Goal: Task Accomplishment & Management: Use online tool/utility

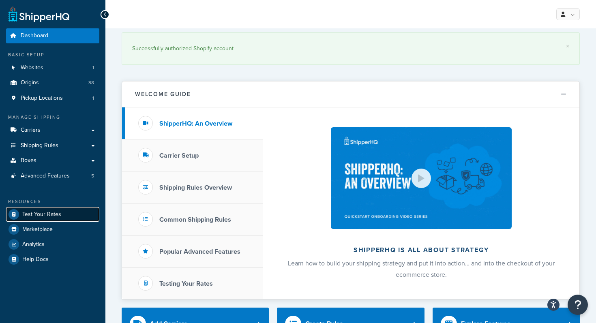
click at [56, 218] on span "Test Your Rates" at bounding box center [41, 214] width 39 height 7
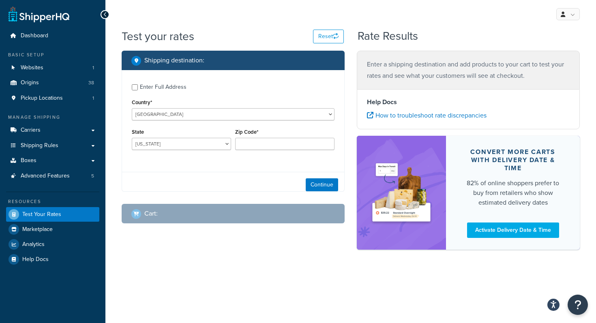
click at [139, 87] on div "Enter Full Address" at bounding box center [233, 86] width 203 height 13
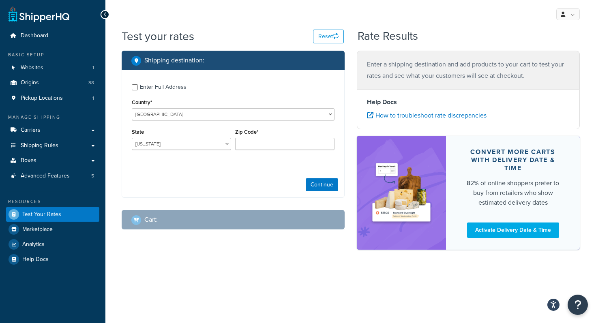
click at [144, 88] on div "Enter Full Address" at bounding box center [163, 86] width 47 height 11
click at [138, 88] on input "Enter Full Address" at bounding box center [135, 87] width 6 height 6
checkbox input "true"
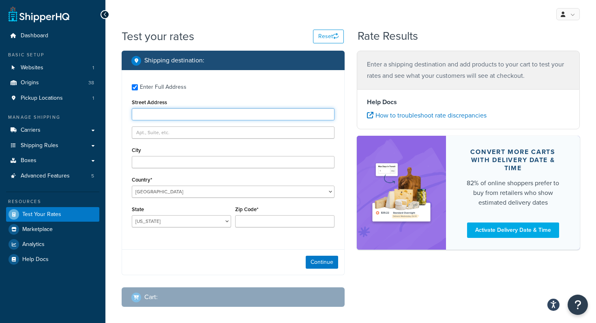
click at [160, 112] on input "Street Address" at bounding box center [233, 114] width 203 height 12
paste input "[STREET_ADDRESS]"
type input "[STREET_ADDRESS]"
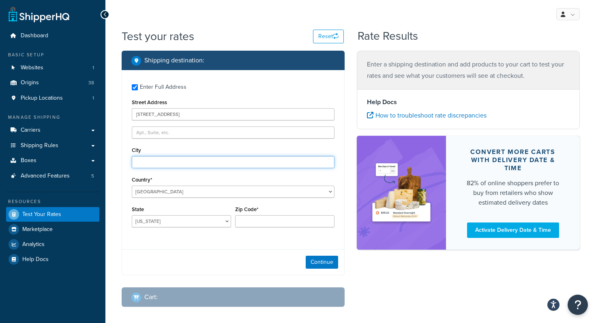
click at [180, 158] on input "City" at bounding box center [233, 162] width 203 height 12
type input "[GEOGRAPHIC_DATA]"
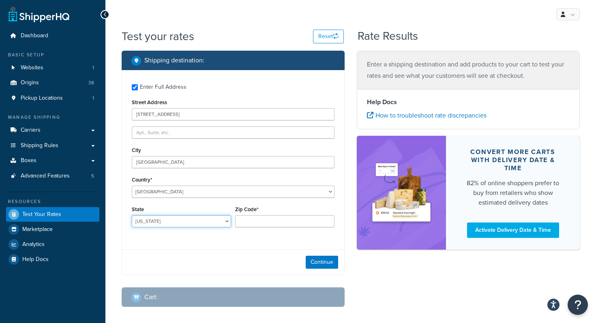
select select "[GEOGRAPHIC_DATA]"
click at [266, 224] on input "Zip Code*" at bounding box center [284, 221] width 99 height 12
paste input "78654"
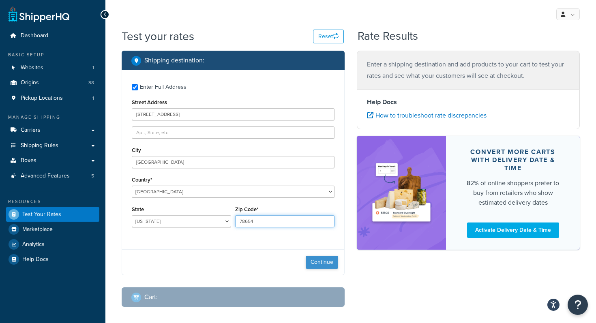
type input "78654"
click at [334, 261] on button "Continue" at bounding box center [322, 262] width 32 height 13
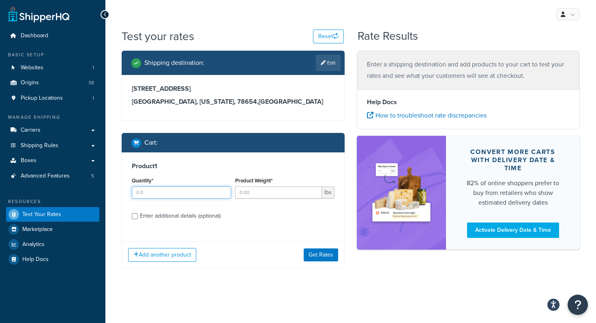
click at [211, 192] on input "Quantity*" at bounding box center [181, 192] width 99 height 12
type input "1"
click at [271, 191] on input "Product Weight*" at bounding box center [278, 192] width 87 height 12
type input "6"
click at [141, 214] on div "Enter additional details (optional)" at bounding box center [180, 215] width 81 height 11
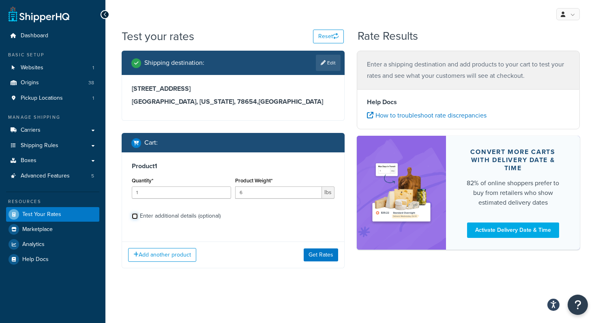
click at [138, 214] on input "Enter additional details (optional)" at bounding box center [135, 216] width 6 height 6
checkbox input "true"
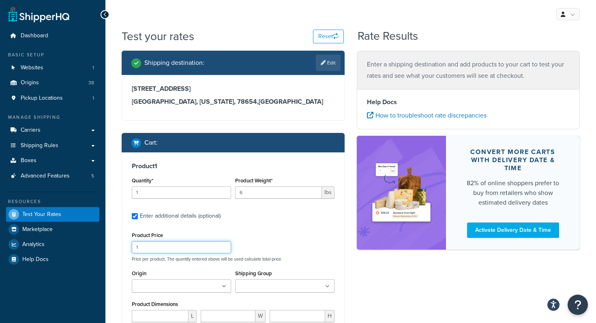
drag, startPoint x: 189, startPoint y: 249, endPoint x: 112, endPoint y: 247, distance: 77.0
click at [112, 247] on div "Test your rates Reset Rate Results Shipping destination : Edit [STREET_ADDRESS]…" at bounding box center [350, 253] width 490 height 451
type input "10"
click at [148, 291] on input "Origin" at bounding box center [170, 286] width 72 height 9
type input "pv"
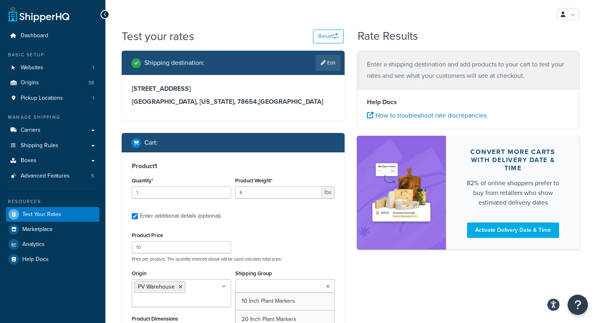
click at [279, 285] on input "Shipping Group" at bounding box center [273, 286] width 72 height 9
paste input "Not Assigned Under 9"
type input "Not Assigned Under 9"
click at [281, 234] on div "Product Price 10 Price per product. The quantity entered above will be used cal…" at bounding box center [233, 246] width 207 height 32
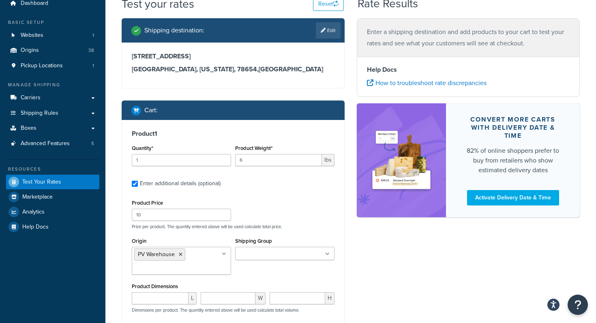
scroll to position [65, 0]
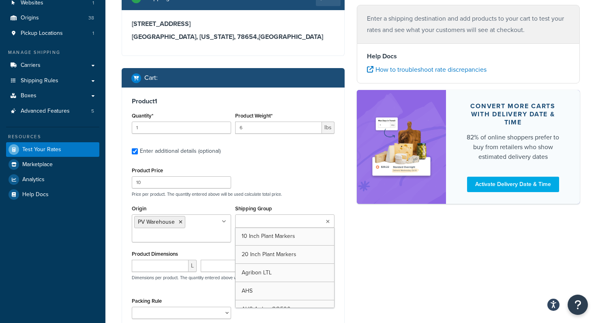
click at [270, 219] on input "Shipping Group" at bounding box center [273, 221] width 72 height 9
paste input "Not Assigned Under 9"
type input "Not Assigned Under 9"
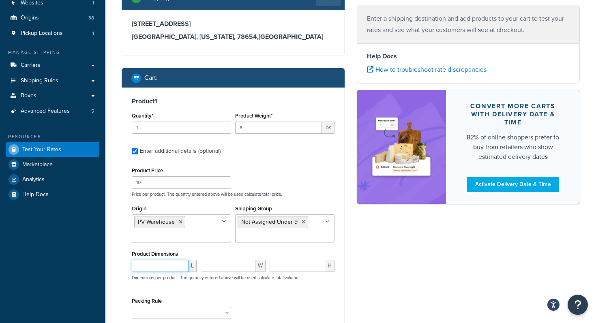
click at [161, 264] on input "number" at bounding box center [160, 266] width 57 height 12
type input "18"
click at [284, 267] on input "number" at bounding box center [297, 266] width 56 height 12
type input "4.5"
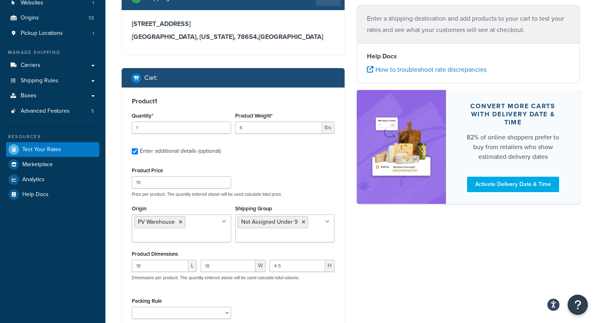
click at [297, 289] on div "18 L 18 W 4.5 H Dimensions per product. The quantity entered above will be used…" at bounding box center [233, 275] width 207 height 30
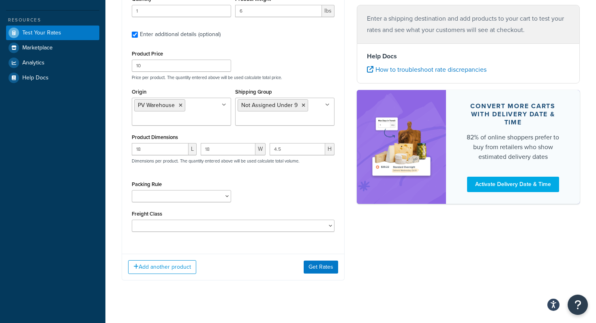
scroll to position [192, 0]
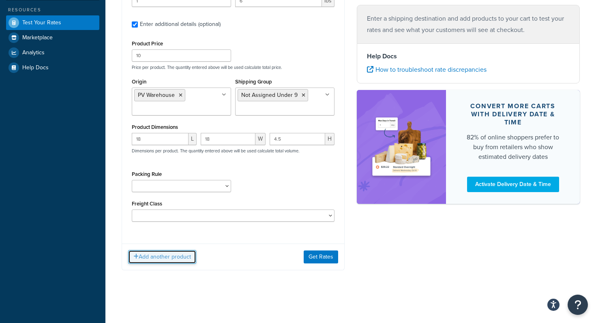
click at [177, 258] on button "Add another product" at bounding box center [162, 257] width 68 height 14
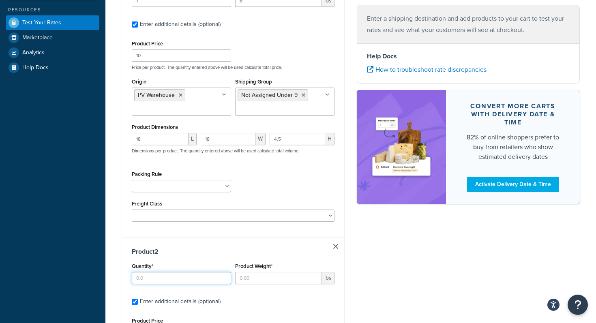
click at [188, 282] on input "Quantity*" at bounding box center [181, 278] width 99 height 12
type input "1"
click at [267, 278] on input "Product Weight*" at bounding box center [278, 278] width 87 height 12
type input ".43"
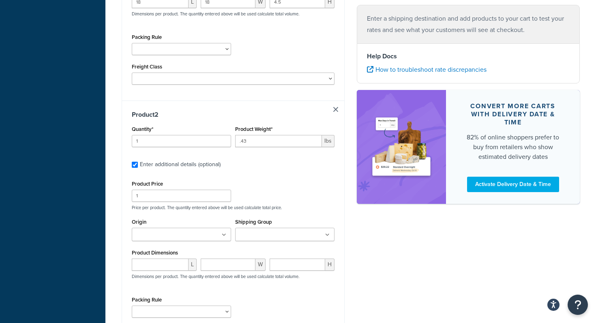
scroll to position [338, 0]
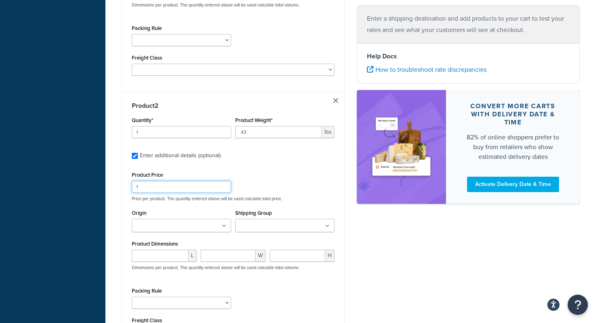
drag, startPoint x: 165, startPoint y: 188, endPoint x: 80, endPoint y: 186, distance: 85.5
click at [80, 186] on div "Dashboard Basic Setup Websites 1 Origins 38 Pickup Locations 1 Manage Shipping …" at bounding box center [298, 50] width 596 height 777
type input "10"
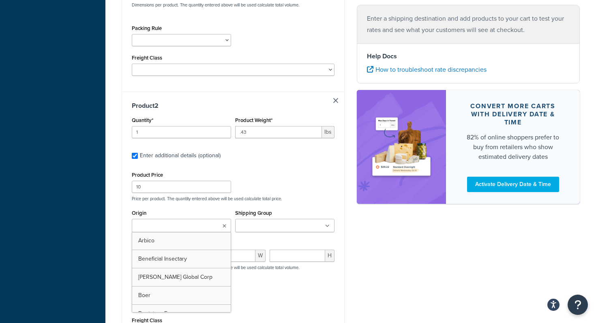
click at [183, 227] on input "Origin" at bounding box center [170, 226] width 72 height 9
type input "pv"
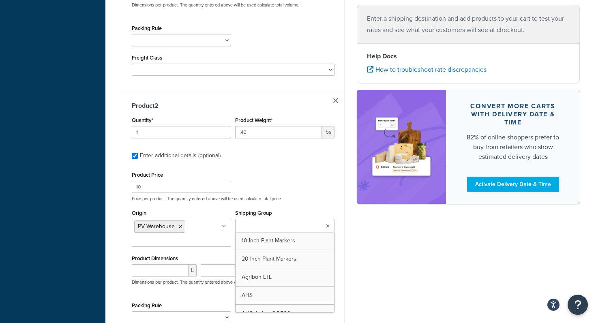
click at [283, 229] on input "Shipping Group" at bounding box center [273, 226] width 72 height 9
type input "under"
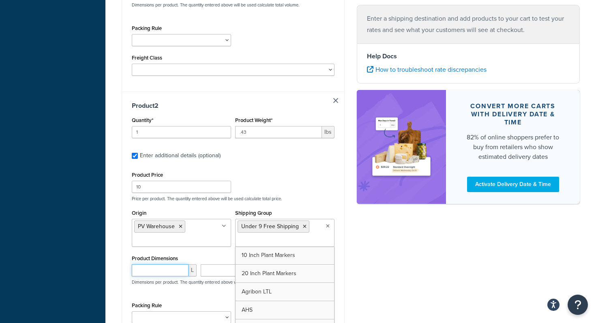
click at [155, 272] on input "number" at bounding box center [160, 270] width 57 height 12
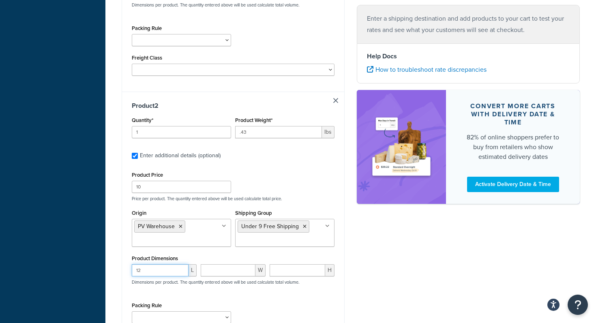
type input "12"
click at [219, 270] on input "number" at bounding box center [228, 270] width 55 height 12
type input "4"
click at [291, 272] on input "number" at bounding box center [297, 270] width 56 height 12
type input "2"
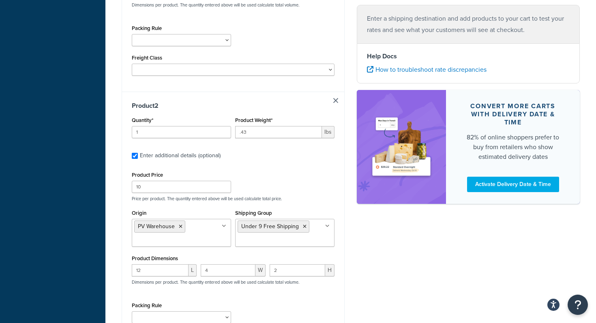
click at [313, 295] on div "Product Price 10 Price per product. The quantity entered above will be used cal…" at bounding box center [233, 261] width 203 height 184
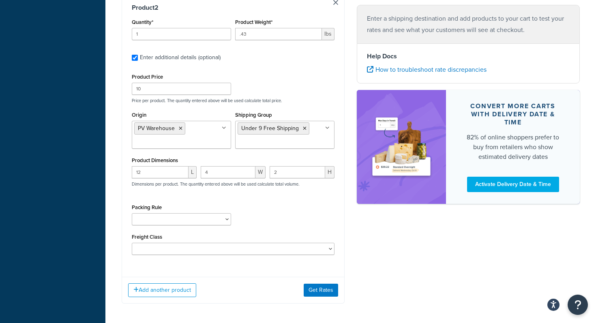
scroll to position [469, 0]
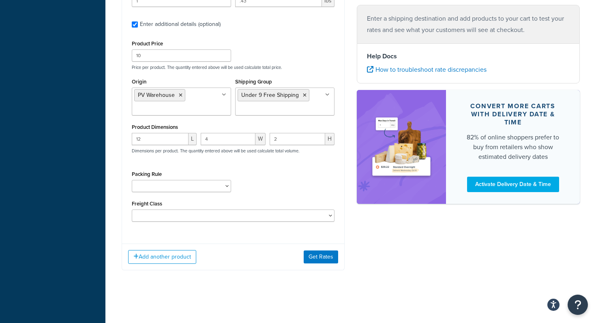
click at [262, 167] on div "Product Price 10 Price per product. The quantity entered above will be used cal…" at bounding box center [233, 130] width 203 height 184
click at [157, 256] on button "Add another product" at bounding box center [162, 257] width 68 height 14
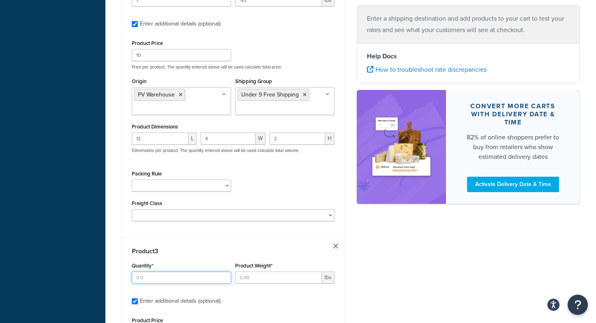
click at [162, 276] on input "Quantity*" at bounding box center [181, 277] width 99 height 12
type input "1"
click at [256, 275] on input "Product Weight*" at bounding box center [278, 277] width 87 height 12
type input "26"
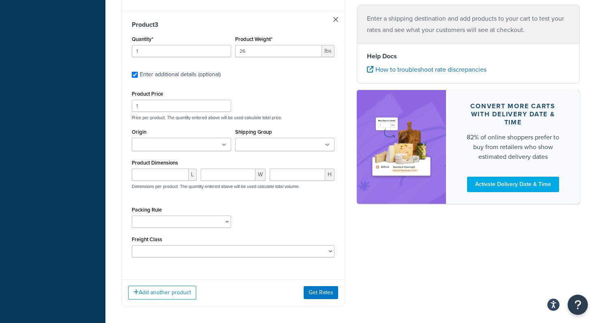
scroll to position [696, 0]
drag, startPoint x: 151, startPoint y: 105, endPoint x: 110, endPoint y: 101, distance: 41.1
type input "10"
click at [192, 146] on input "Origin" at bounding box center [170, 144] width 72 height 9
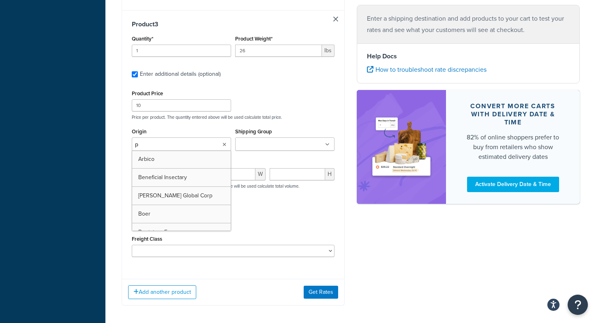
type input "pv"
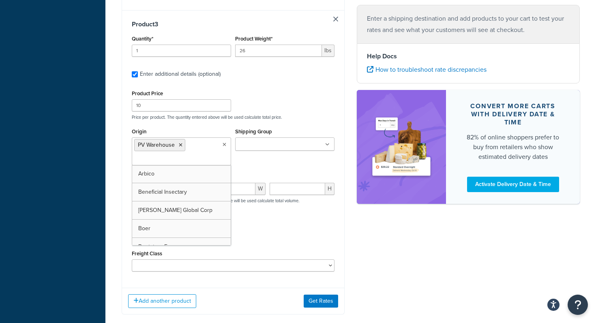
click at [265, 146] on input "Shipping Group" at bounding box center [273, 144] width 72 height 9
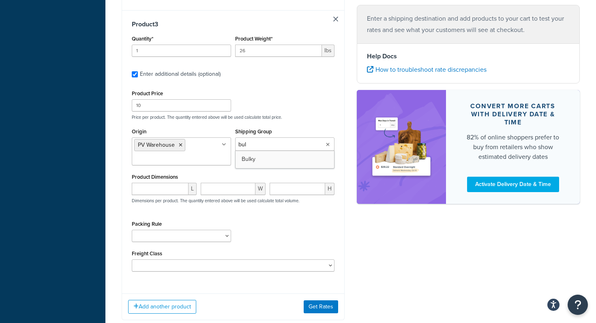
type input "bulk"
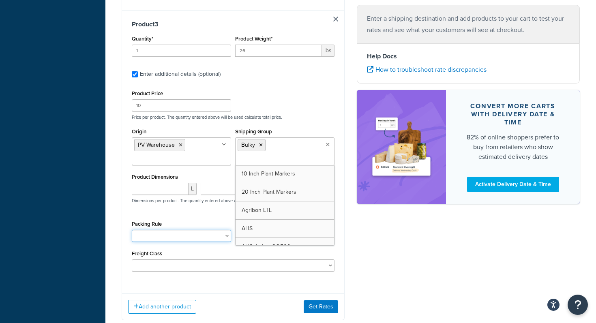
click at [166, 240] on select "1 Gallon 10 Inch Plant Markers 20 Inch Plant Markers AHS 4 claw GO500 AHS 5 Gal…" at bounding box center [181, 236] width 99 height 12
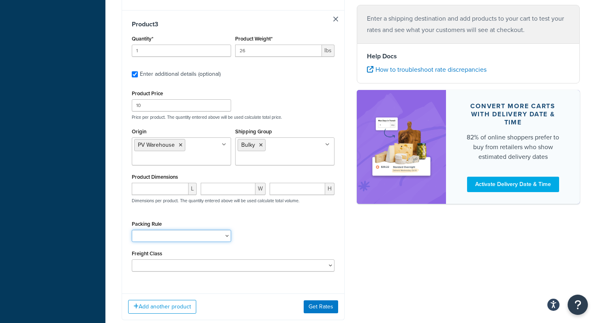
select select "82090"
click at [308, 217] on div "Product Price 10 Price per product. The quantity entered above will be used cal…" at bounding box center [233, 180] width 203 height 184
click at [153, 188] on input "number" at bounding box center [160, 189] width 57 height 12
type input "27.5"
click at [205, 194] on input "number" at bounding box center [228, 189] width 55 height 12
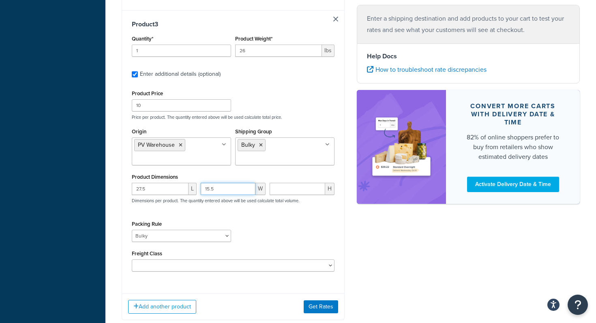
type input "15.5"
click at [294, 189] on input "number" at bounding box center [297, 189] width 56 height 12
type input "6.5"
click at [286, 224] on div "Packing Rule 1 Gallon 10 Inch Plant Markers 20 Inch Plant Markers AHS 4 claw GO…" at bounding box center [233, 233] width 207 height 30
click at [319, 307] on button "Get Rates" at bounding box center [320, 306] width 34 height 13
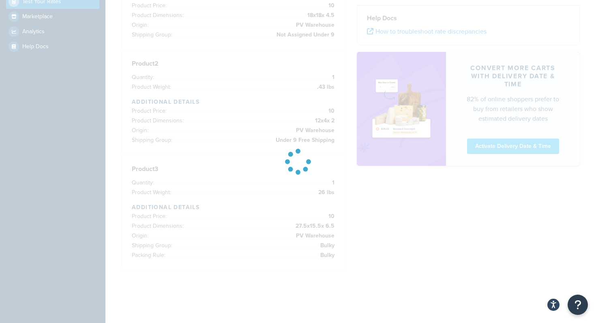
scroll to position [213, 0]
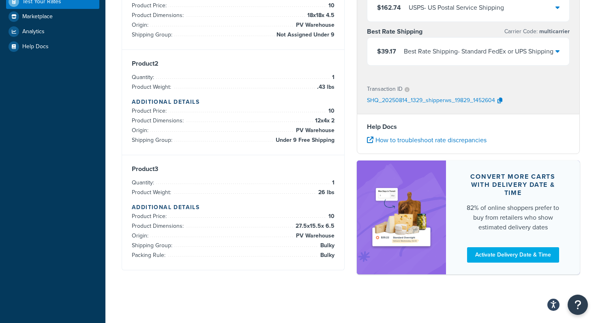
click at [545, 46] on div "Best Rate Shipping - Standard FedEx or UPS Shipping" at bounding box center [479, 51] width 150 height 11
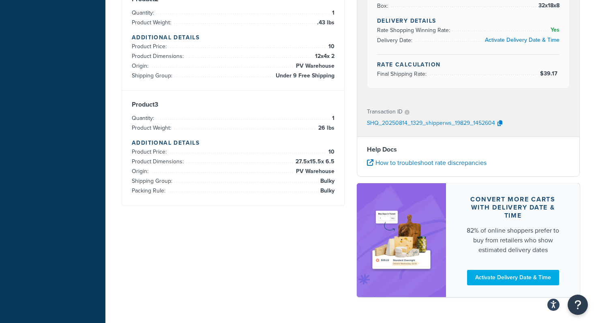
click at [551, 99] on div "Transaction ID SHQ_20250814_1329_shipperws_19829_1452604" at bounding box center [468, 117] width 222 height 37
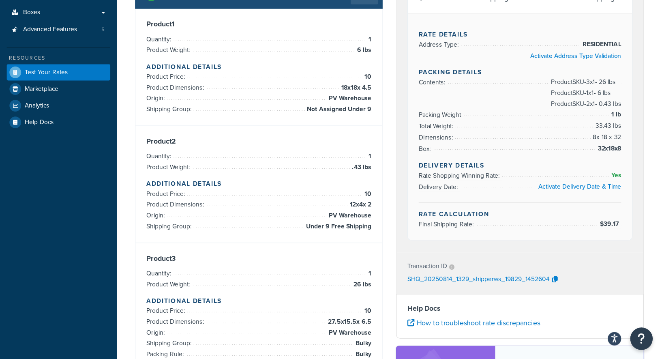
scroll to position [149, 0]
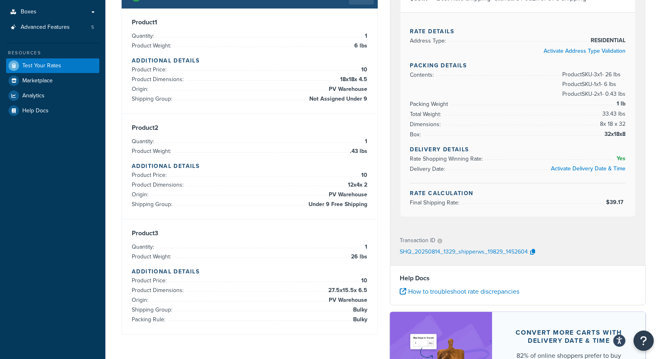
click at [541, 79] on ul "Contents: Product SKU-3 x 1 - 26 lbs Product SKU-1 x 1 - 6 lbs Product SKU-2 x …" at bounding box center [518, 105] width 216 height 70
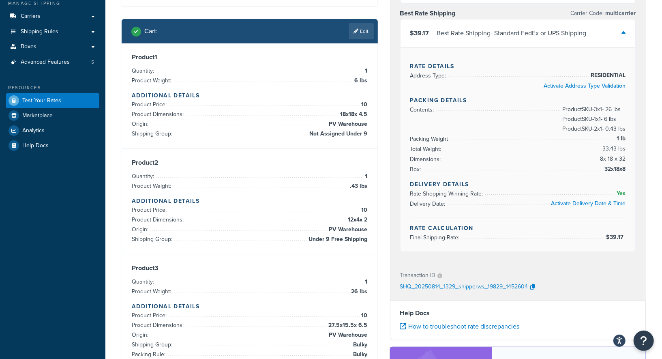
scroll to position [113, 0]
